Goal: Information Seeking & Learning: Learn about a topic

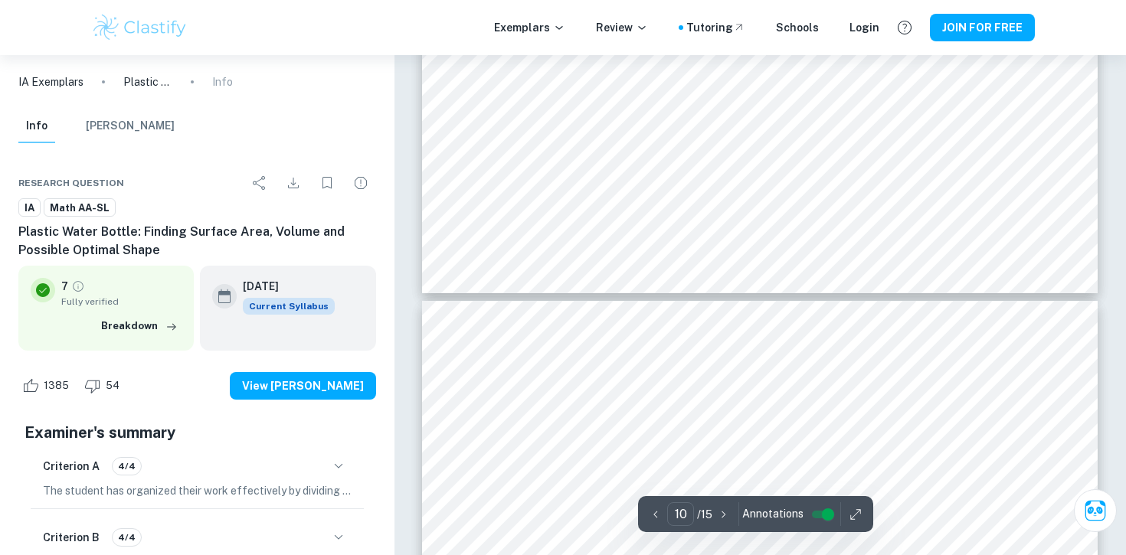
scroll to position [9405, 0]
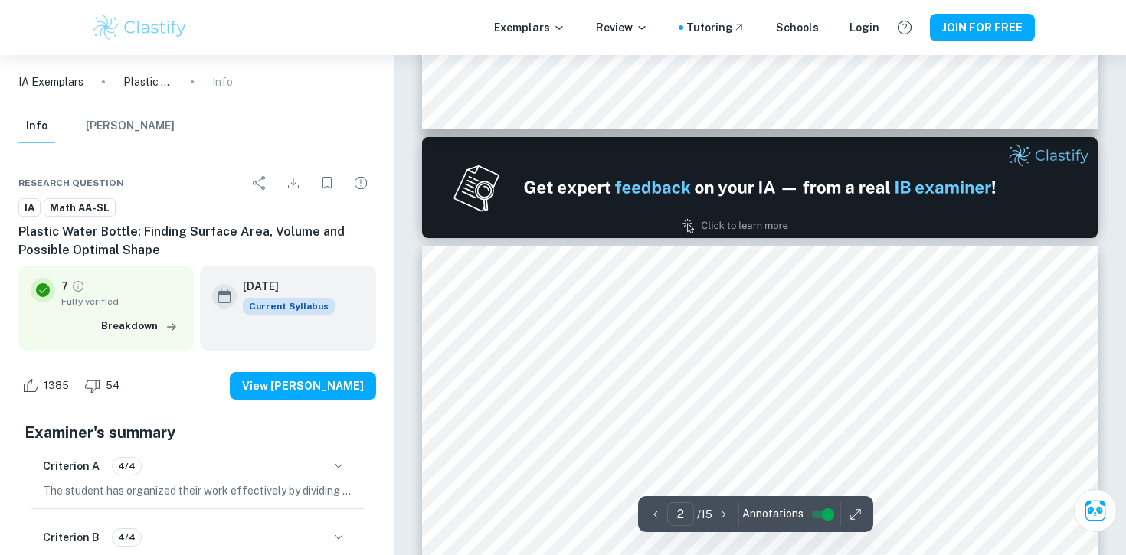
type input "1"
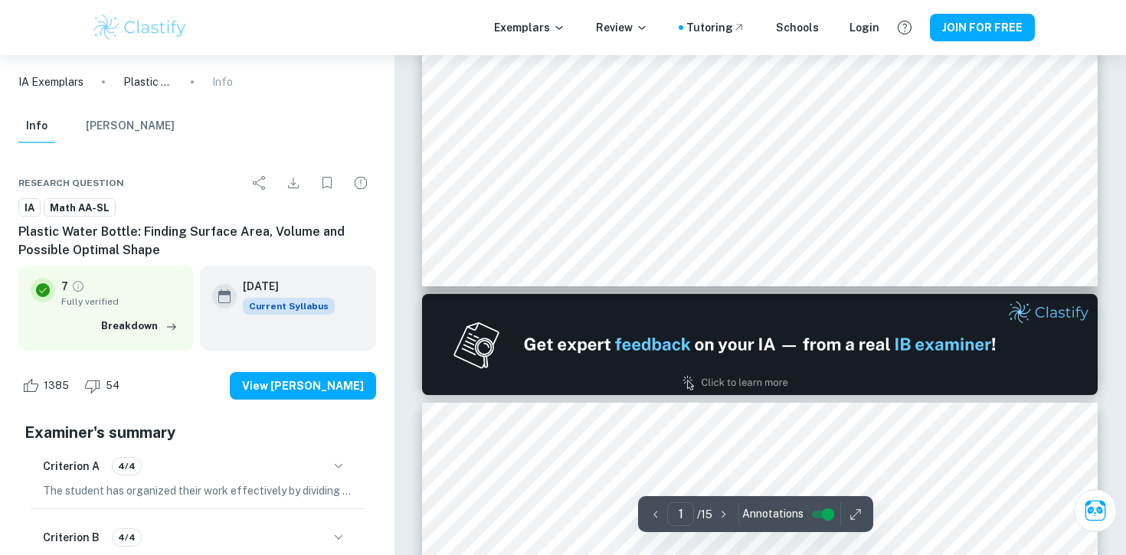
scroll to position [735, 0]
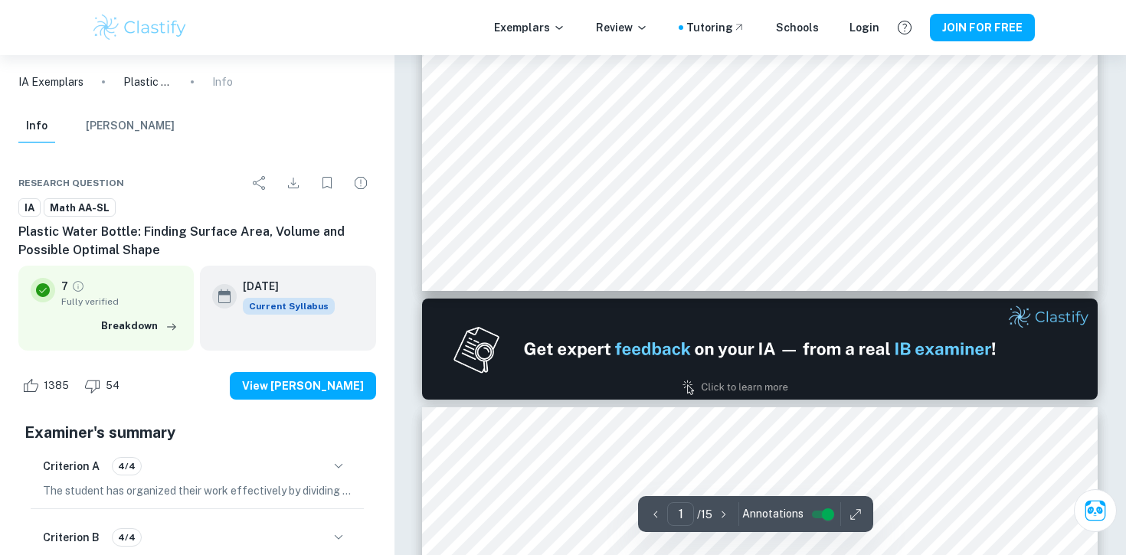
click at [141, 18] on img at bounding box center [139, 27] width 97 height 31
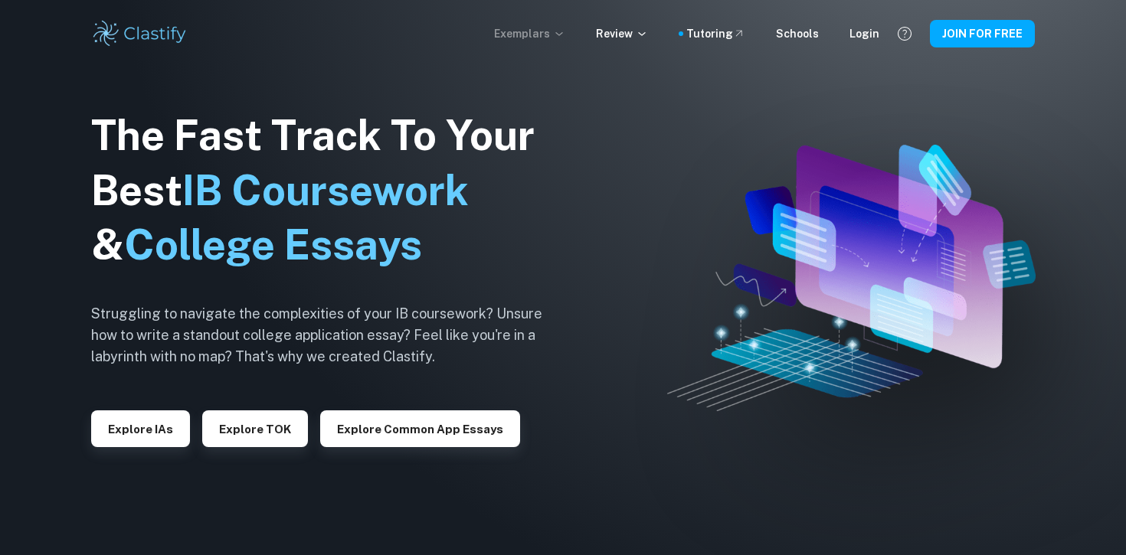
click at [551, 37] on p "Exemplars" at bounding box center [529, 33] width 71 height 17
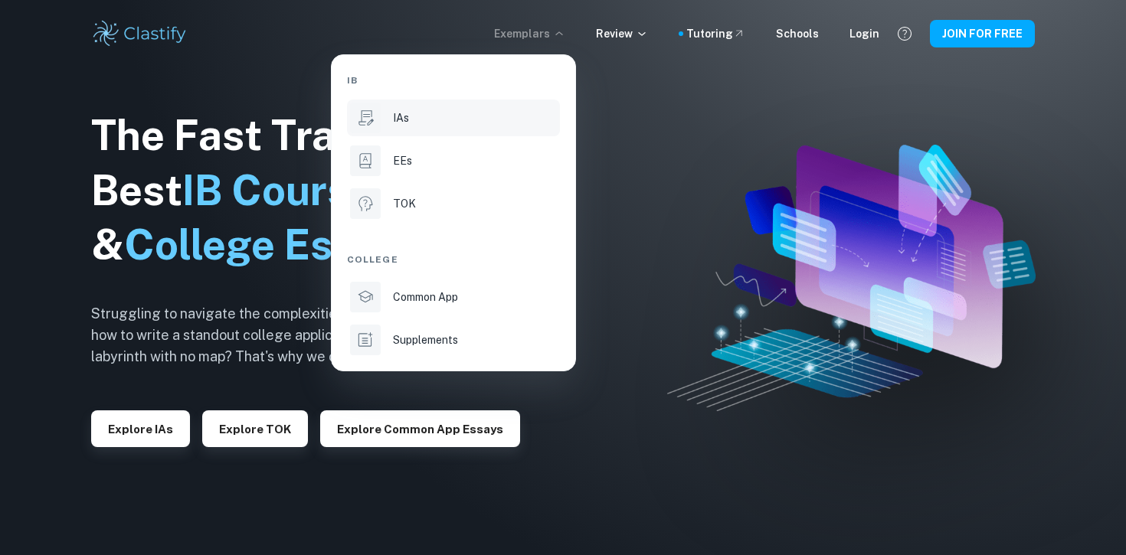
click at [441, 116] on div "IAs" at bounding box center [475, 118] width 164 height 17
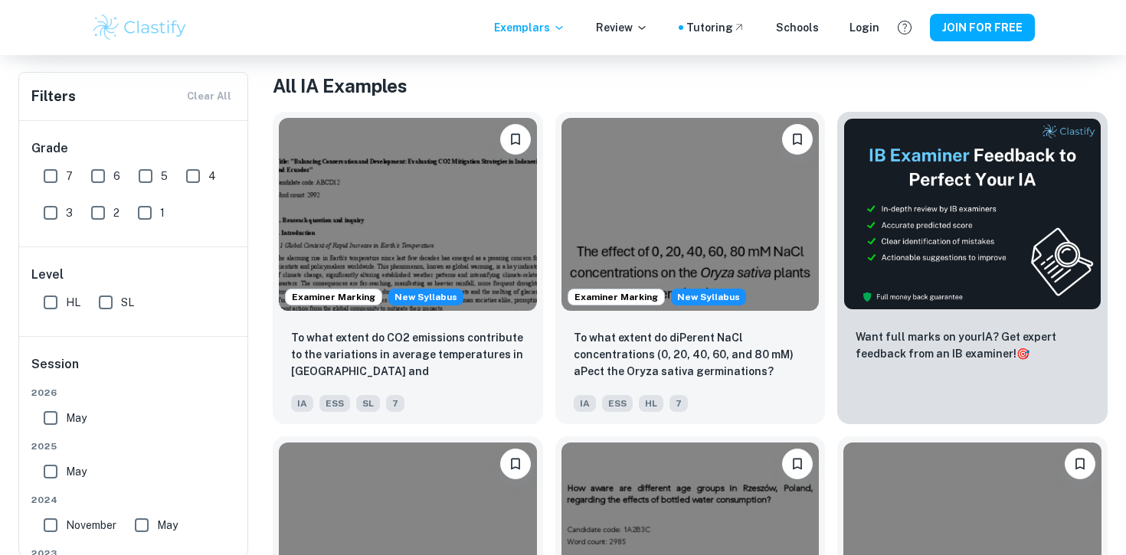
scroll to position [332, 0]
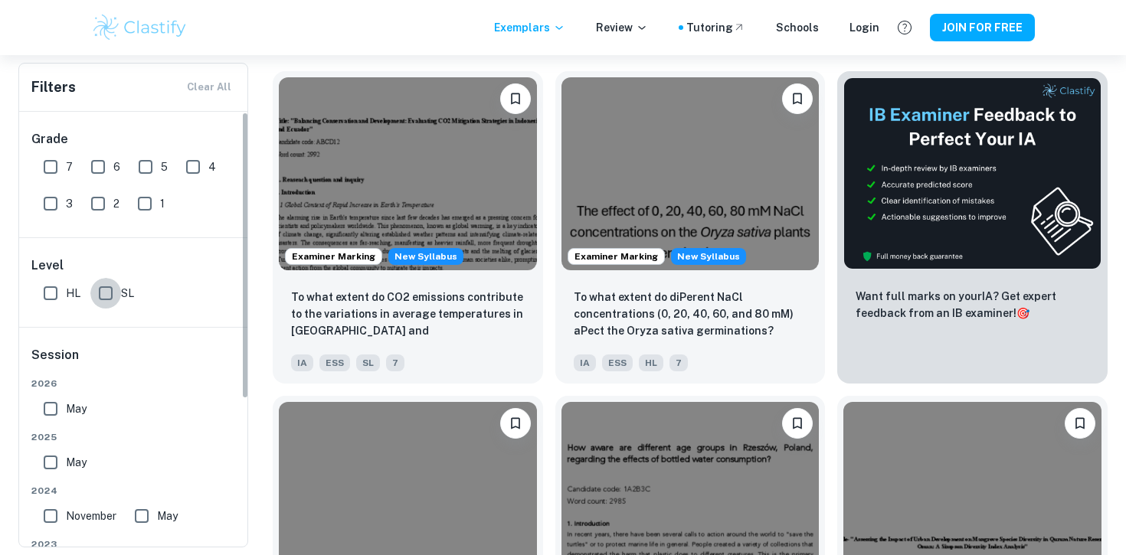
click at [115, 293] on input "SL" at bounding box center [105, 293] width 31 height 31
checkbox input "true"
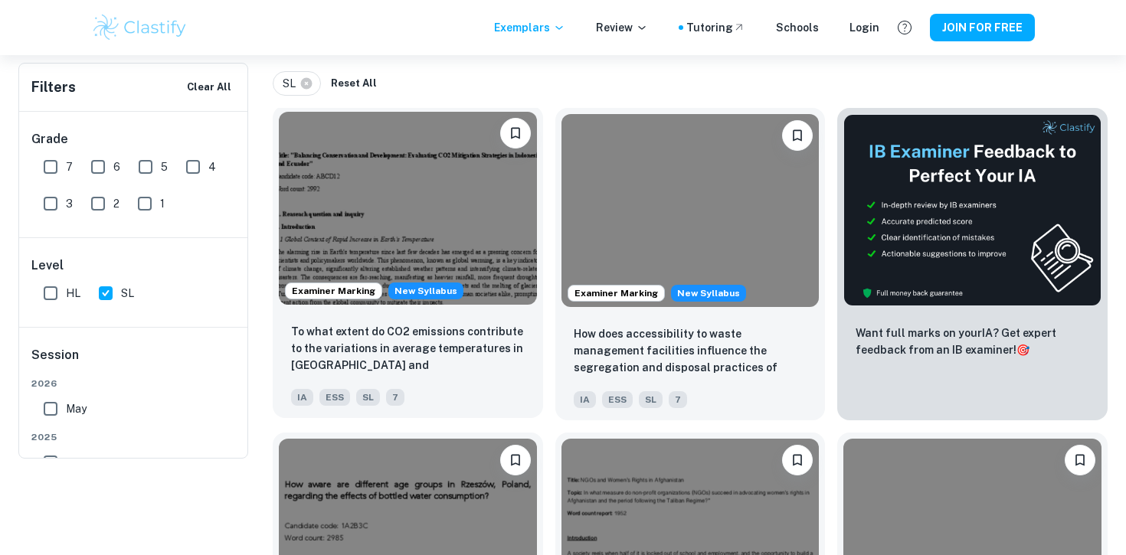
scroll to position [0, 0]
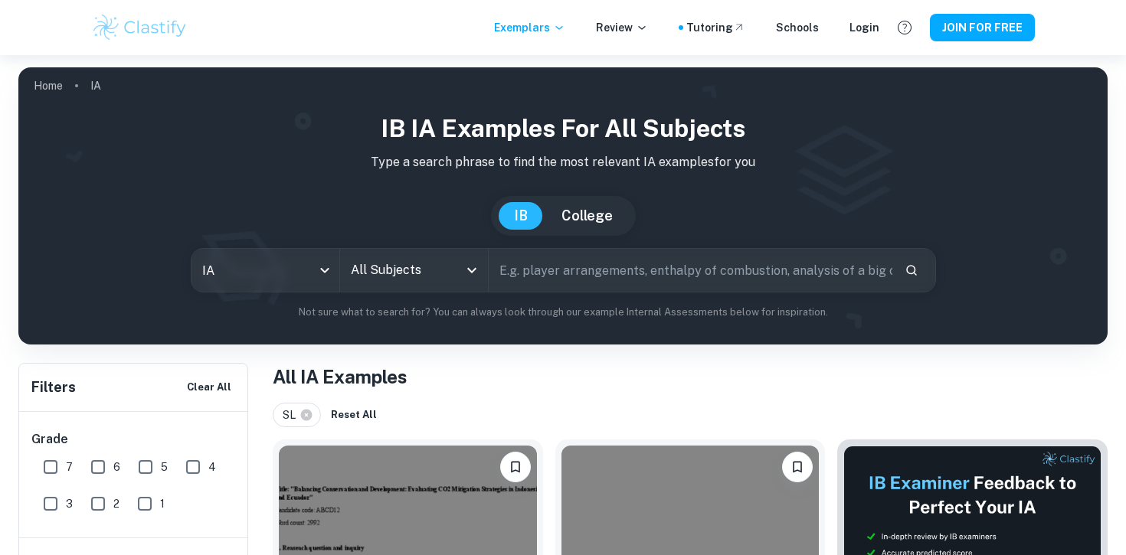
click at [541, 269] on input "text" at bounding box center [691, 270] width 404 height 43
click at [468, 275] on icon "Open" at bounding box center [472, 270] width 18 height 18
type input "math"
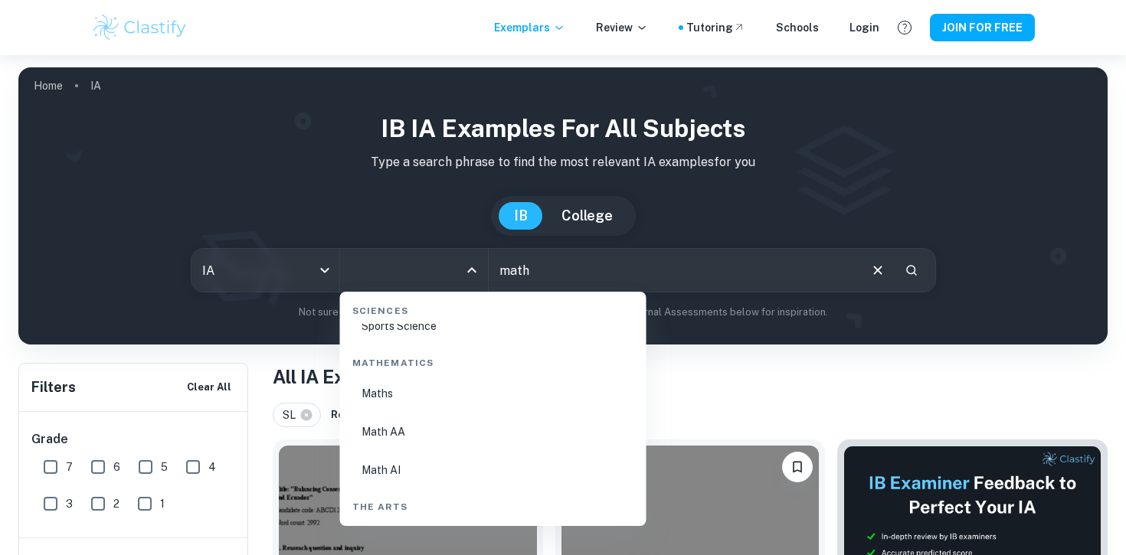
scroll to position [2600, 0]
click at [412, 429] on li "Math AA" at bounding box center [493, 429] width 294 height 35
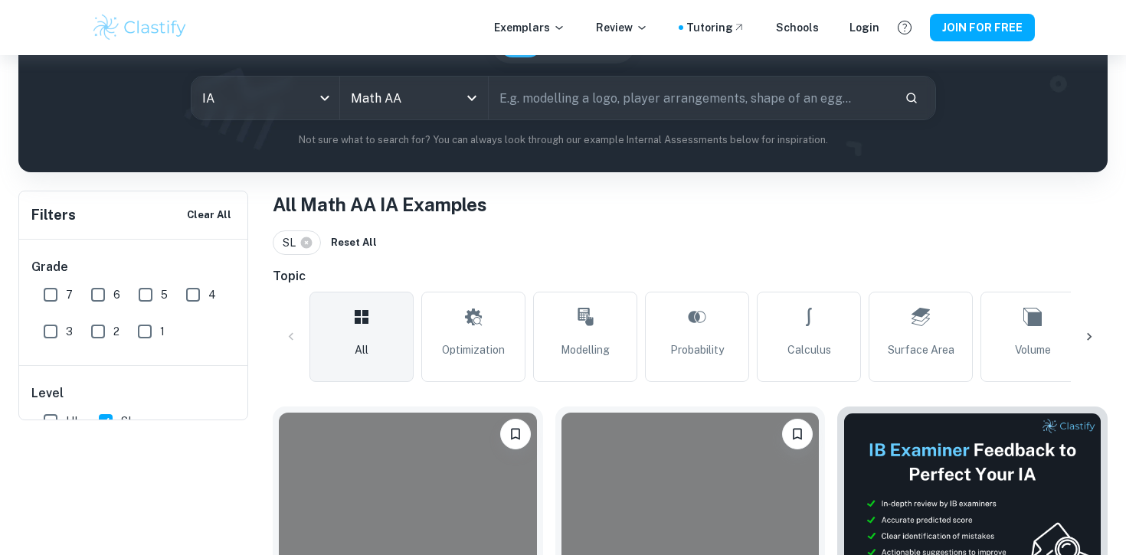
scroll to position [303, 0]
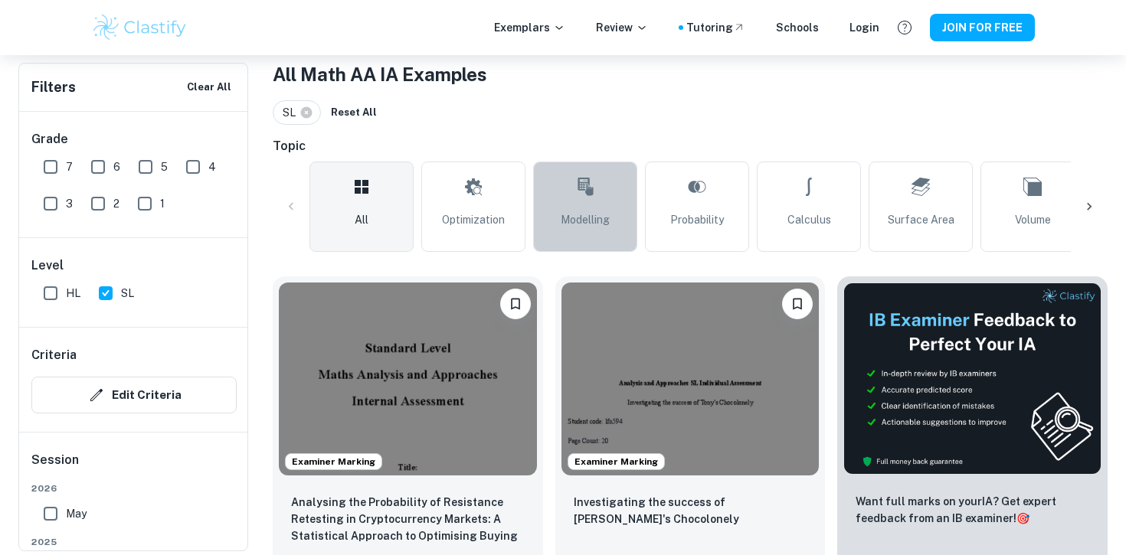
click at [584, 202] on icon at bounding box center [585, 186] width 18 height 37
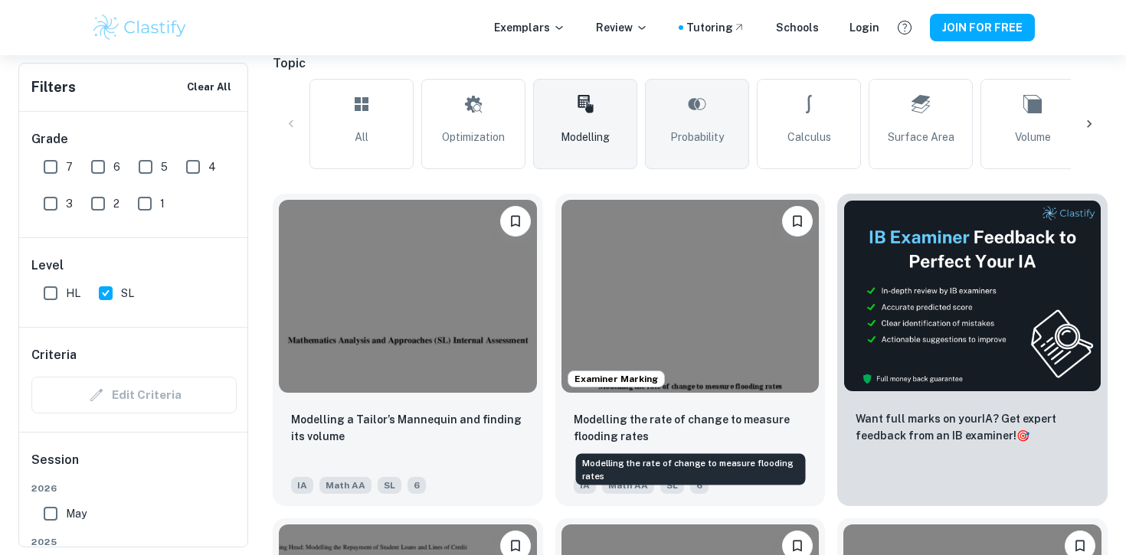
scroll to position [365, 0]
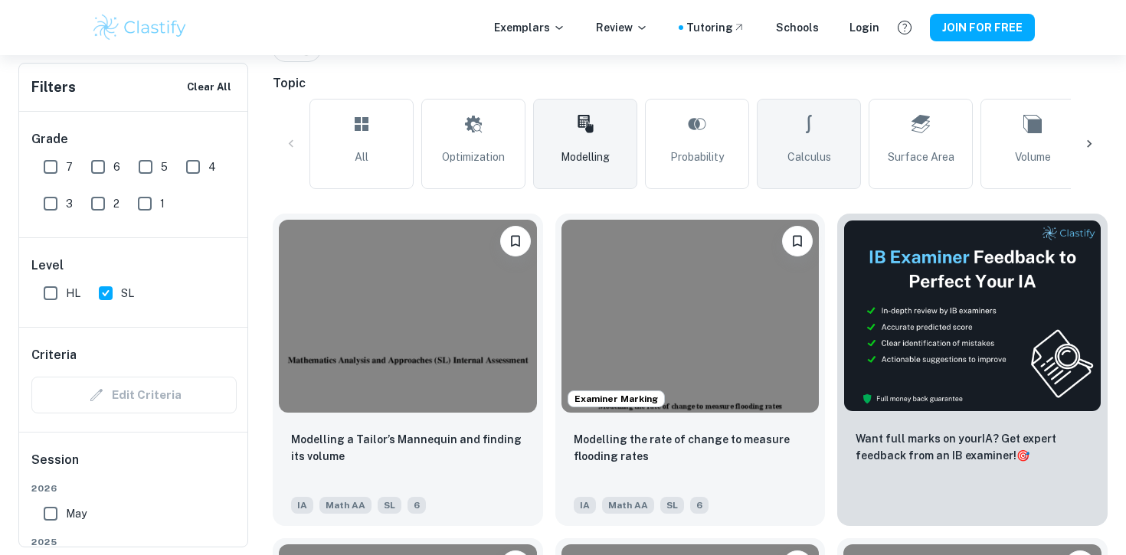
click at [823, 144] on link "Calculus" at bounding box center [809, 144] width 104 height 90
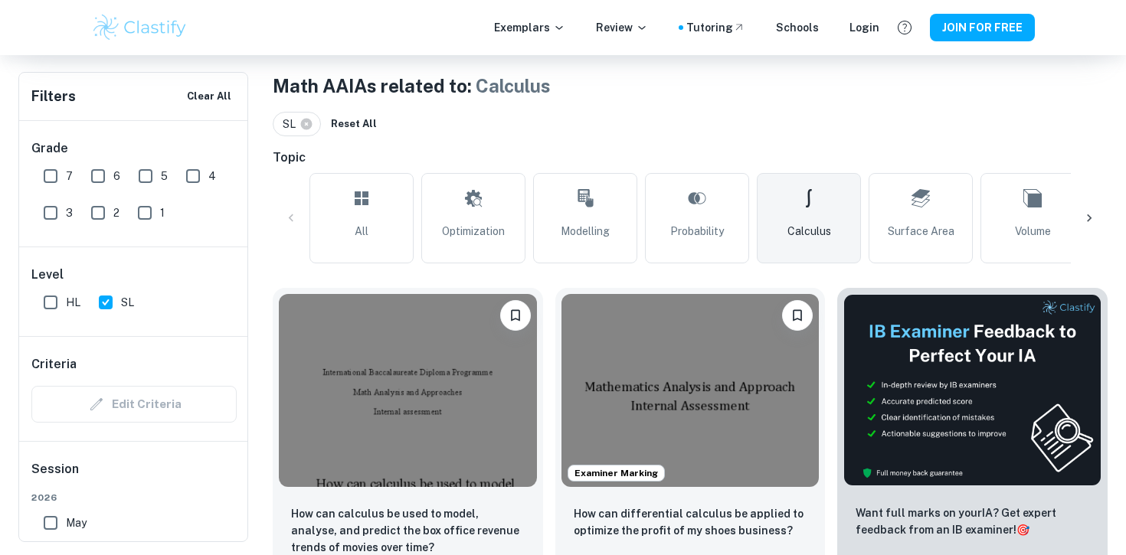
scroll to position [277, 0]
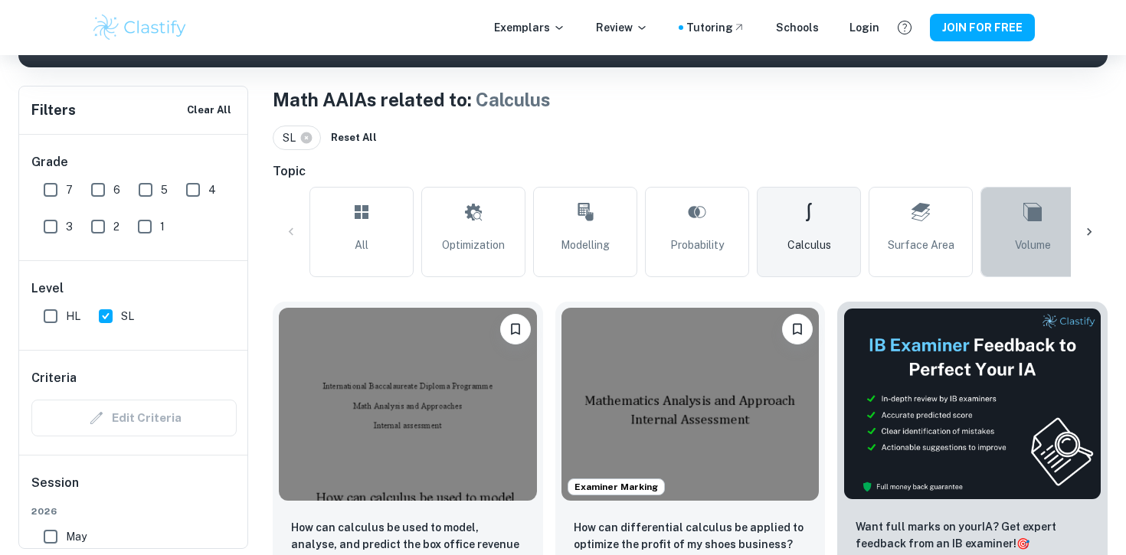
click at [1030, 222] on icon at bounding box center [1032, 212] width 18 height 37
type input "Volume"
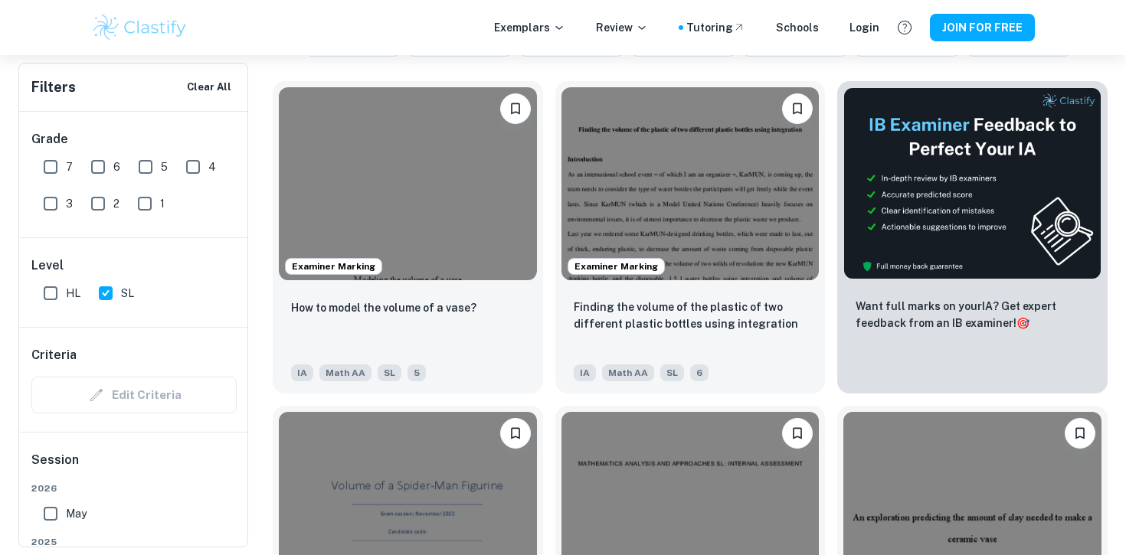
scroll to position [501, 0]
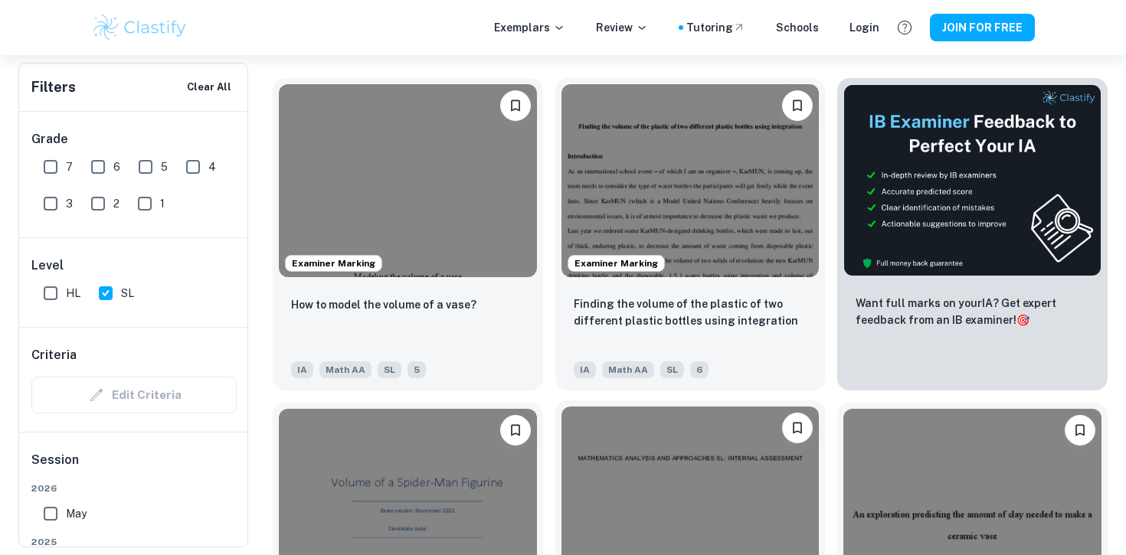
drag, startPoint x: 743, startPoint y: 332, endPoint x: 765, endPoint y: 306, distance: 34.2
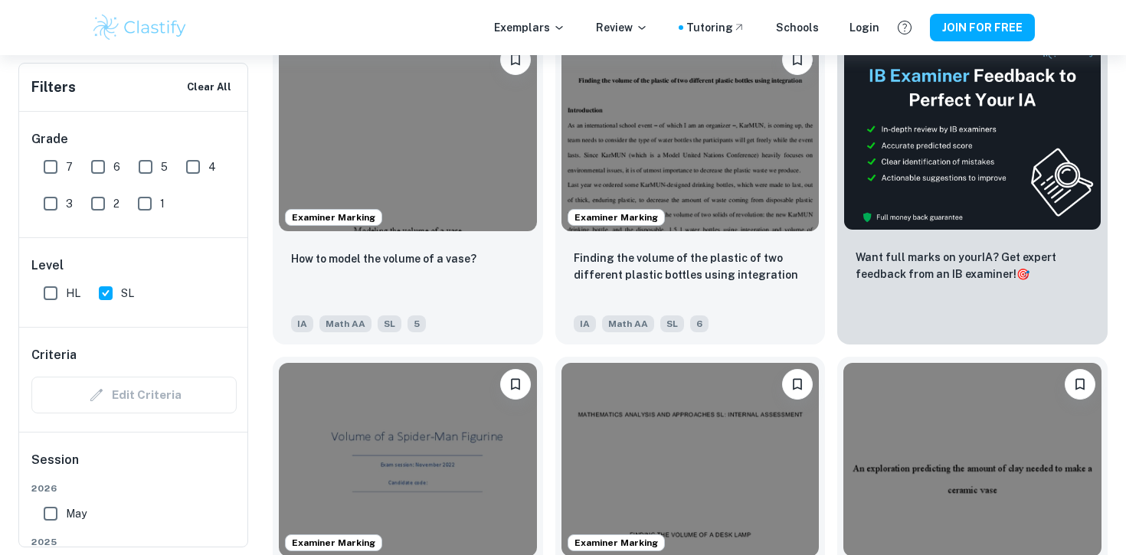
scroll to position [410, 0]
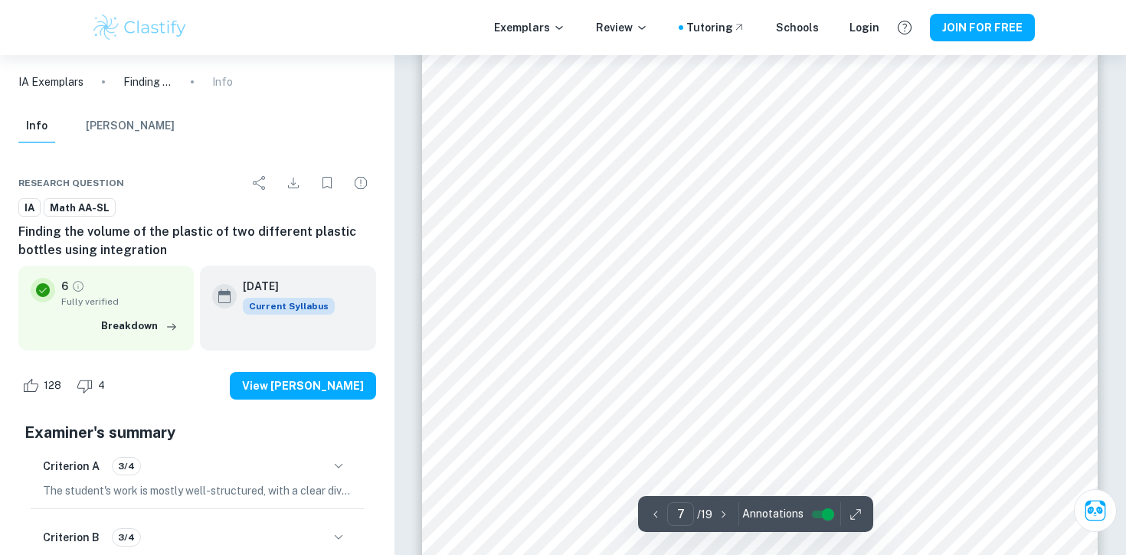
scroll to position [6034, 0]
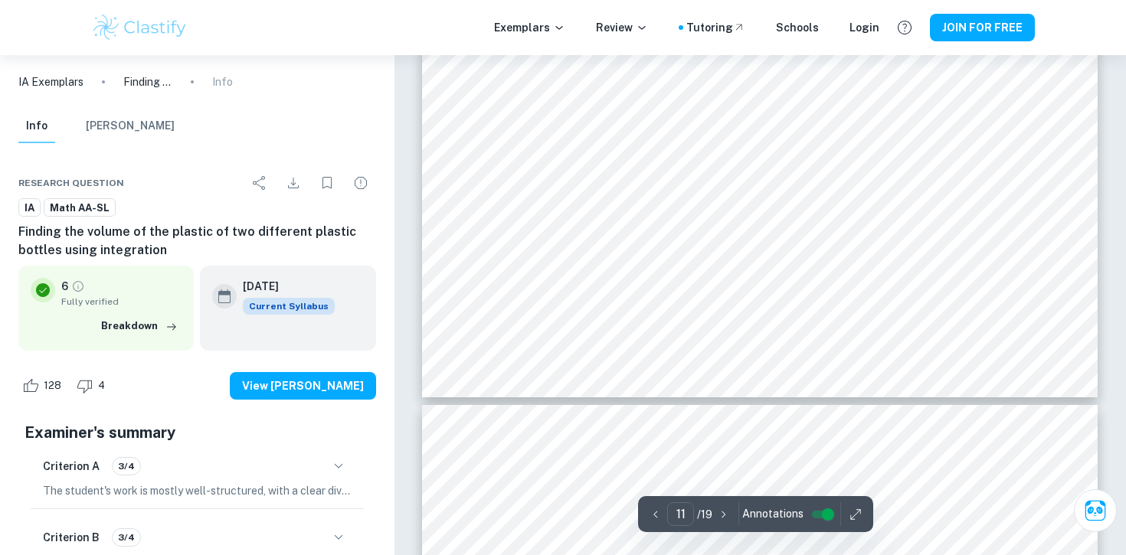
type input "12"
